Goal: Information Seeking & Learning: Learn about a topic

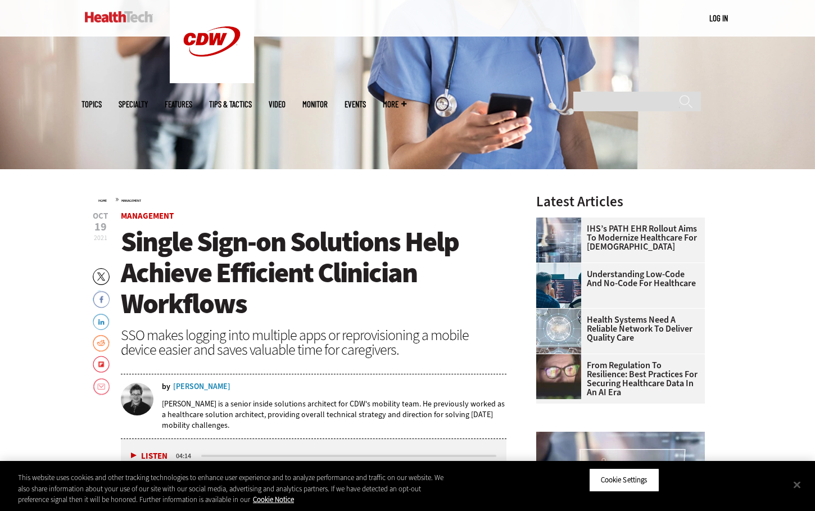
scroll to position [224, 0]
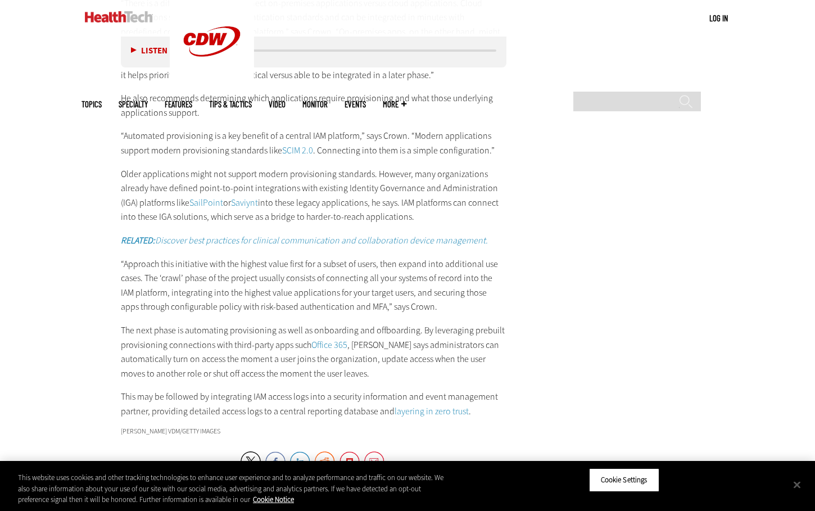
scroll to position [3005, 0]
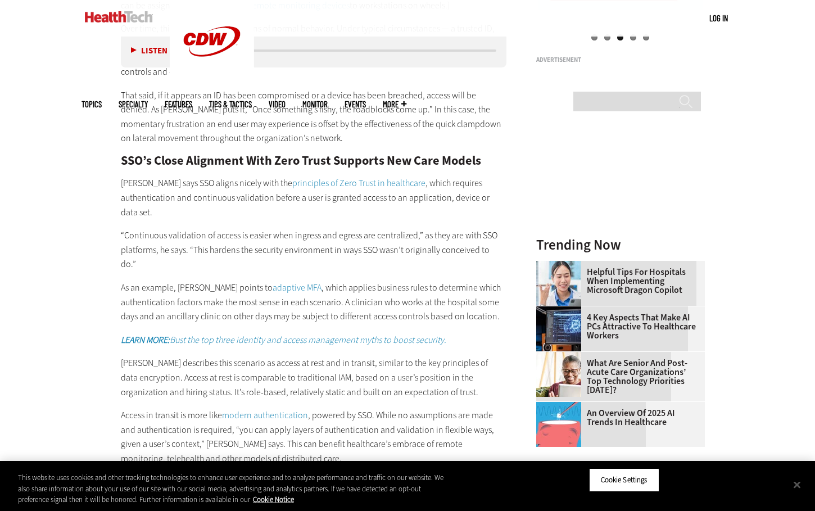
scroll to position [1421, 0]
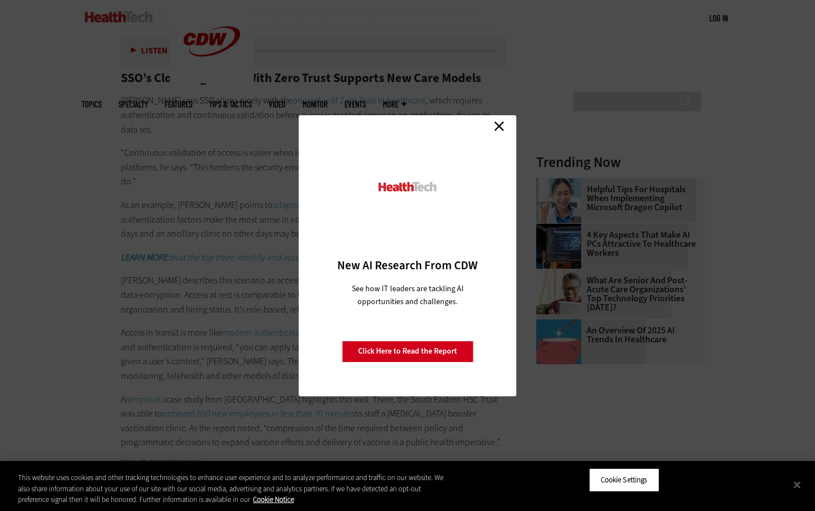
click at [502, 125] on link "Close" at bounding box center [498, 126] width 17 height 17
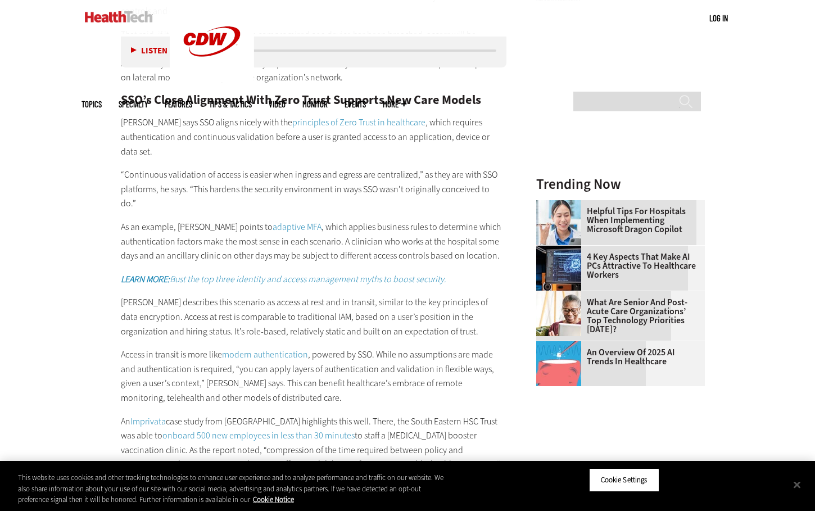
scroll to position [1398, 0]
